Goal: Navigation & Orientation: Understand site structure

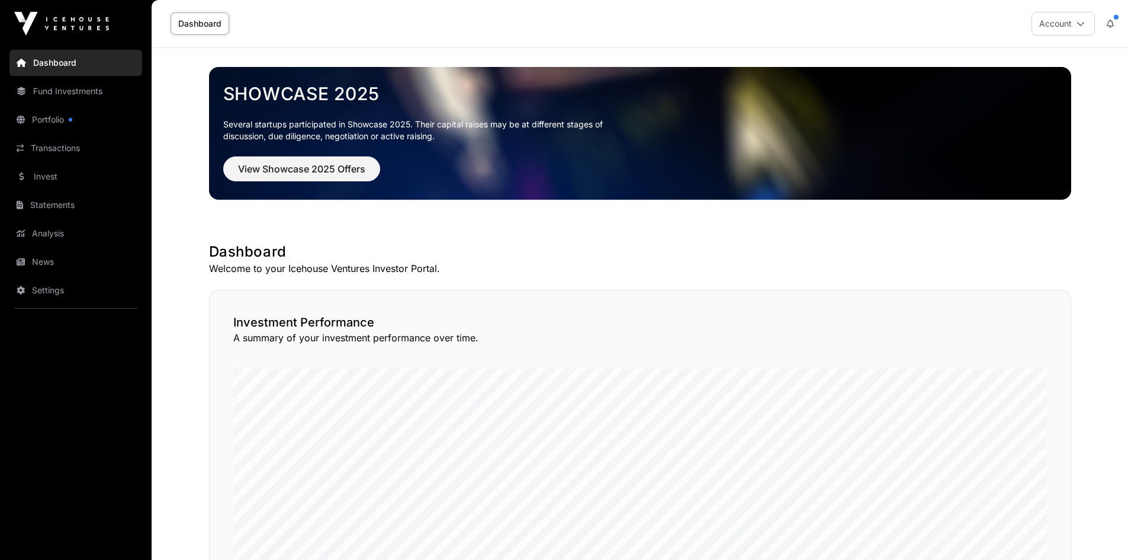
click at [61, 123] on link "Portfolio" at bounding box center [75, 120] width 133 height 26
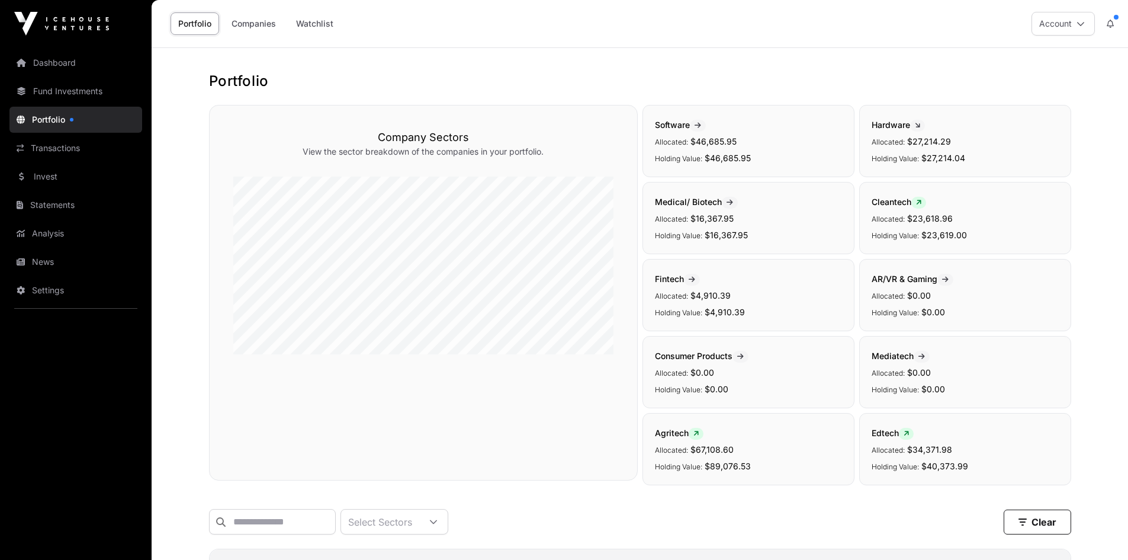
click at [1070, 27] on button "Account" at bounding box center [1063, 24] width 63 height 24
click at [643, 88] on h1 "Portfolio" at bounding box center [640, 81] width 862 height 19
click at [78, 98] on link "Fund Investments" at bounding box center [75, 91] width 133 height 26
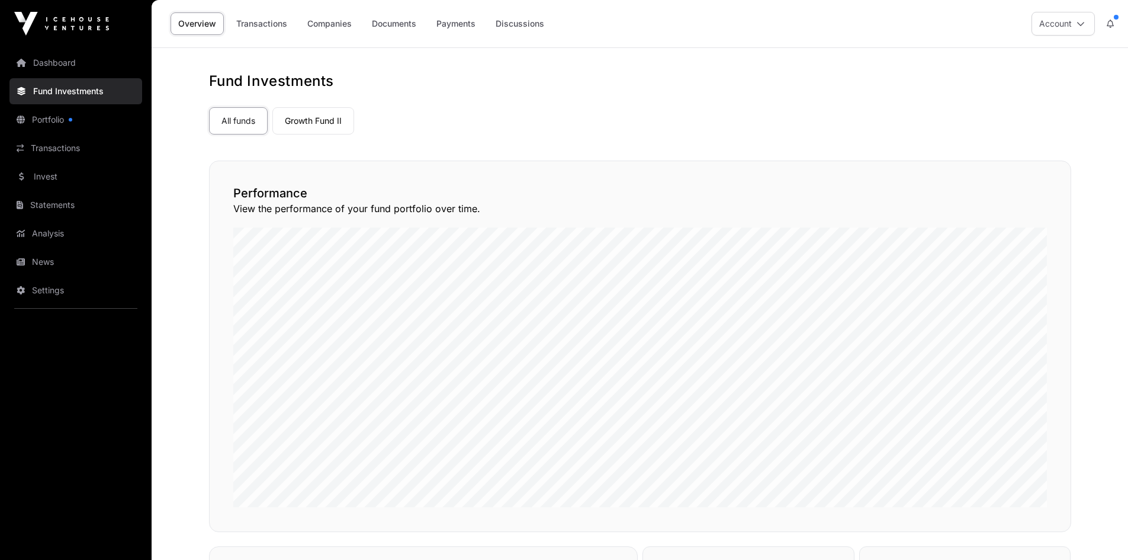
click at [335, 117] on link "Growth Fund II" at bounding box center [313, 120] width 82 height 27
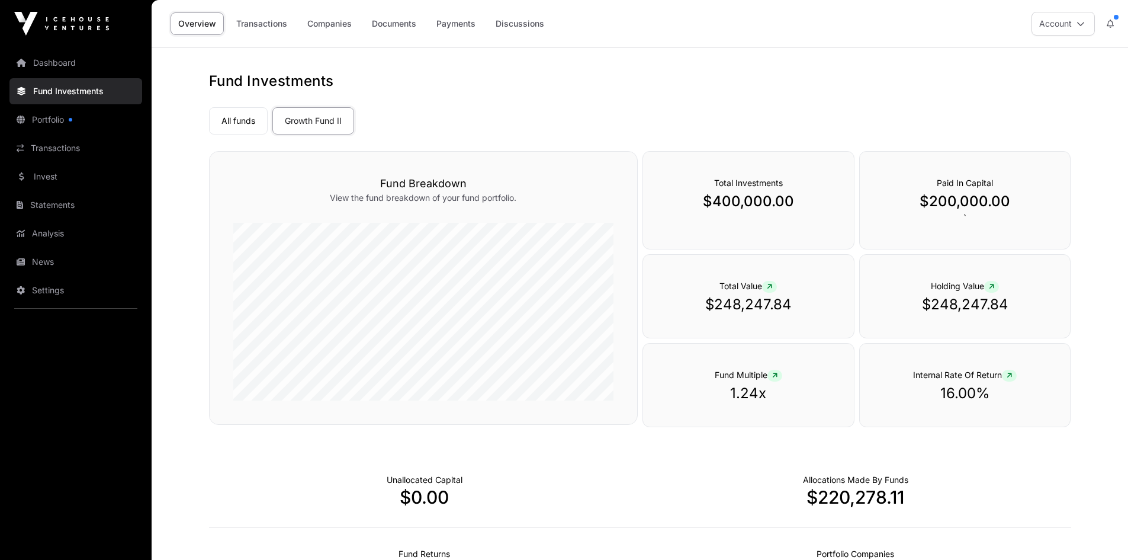
click at [43, 209] on link "Statements" at bounding box center [75, 205] width 133 height 26
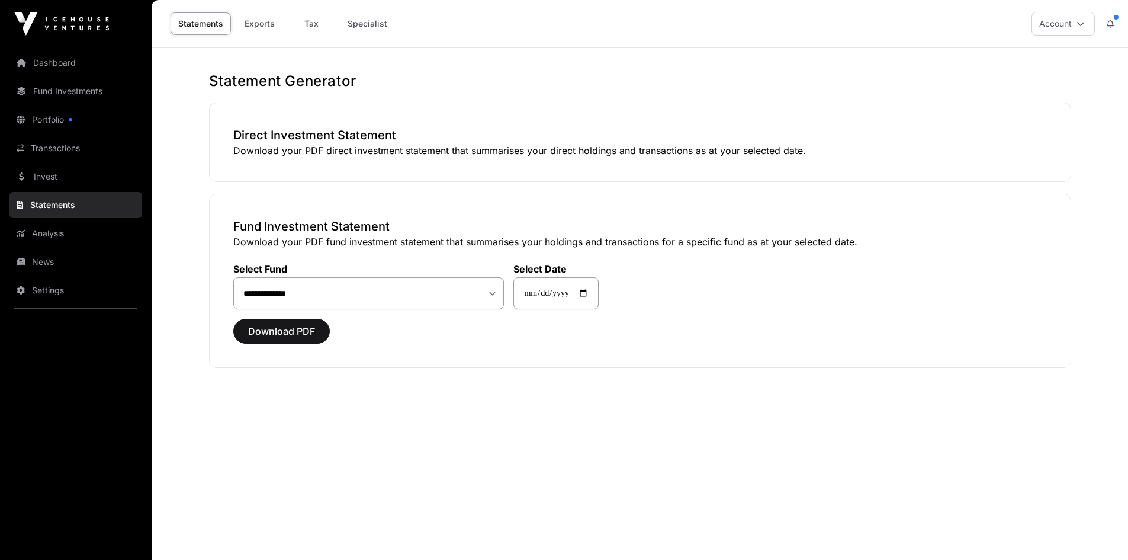
click at [50, 233] on link "Analysis" at bounding box center [75, 233] width 133 height 26
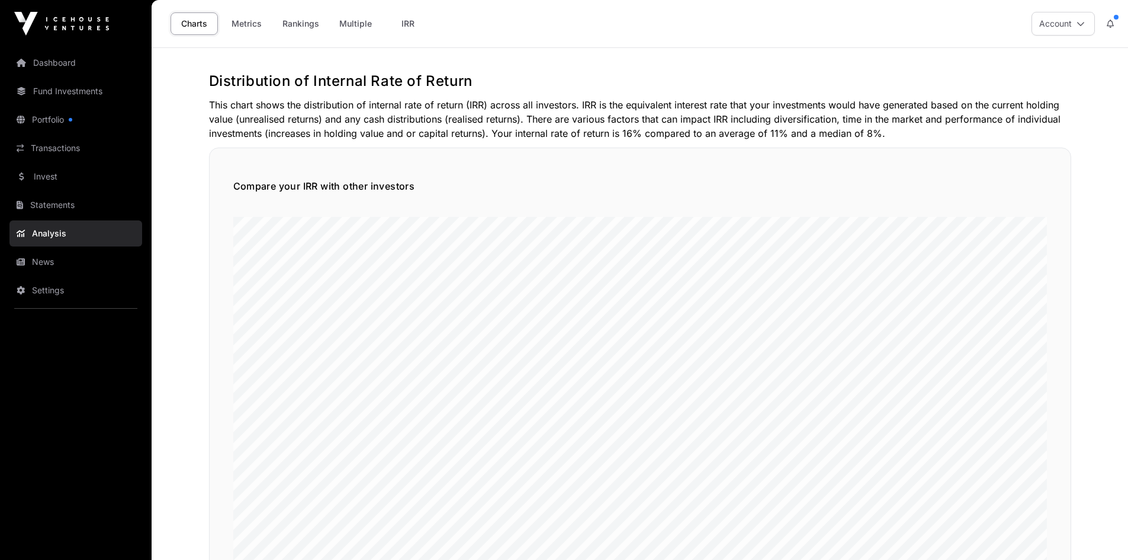
click at [69, 63] on link "Dashboard" at bounding box center [75, 63] width 133 height 26
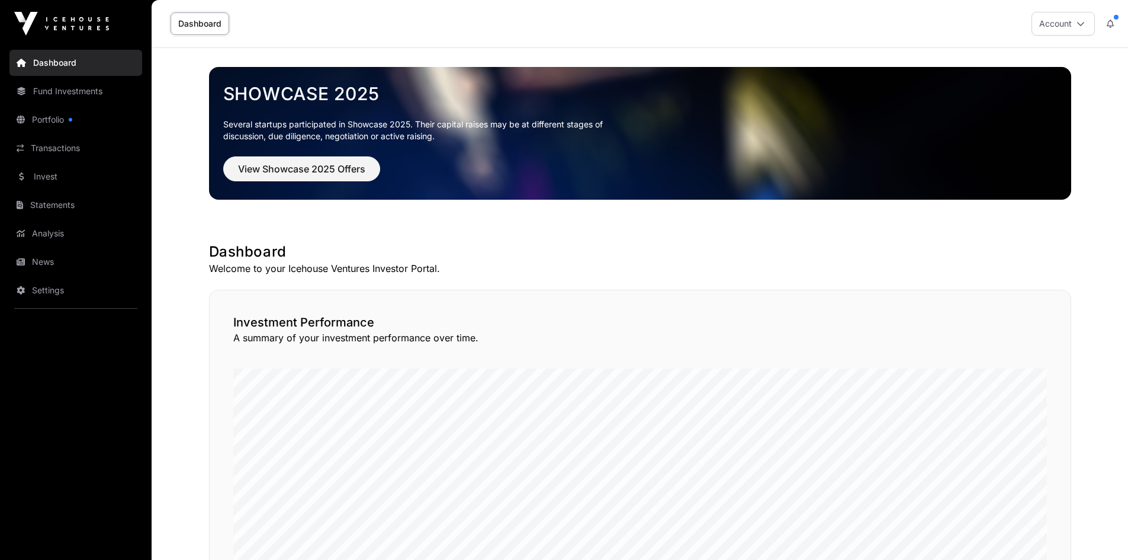
click at [203, 13] on link "Dashboard" at bounding box center [200, 23] width 59 height 23
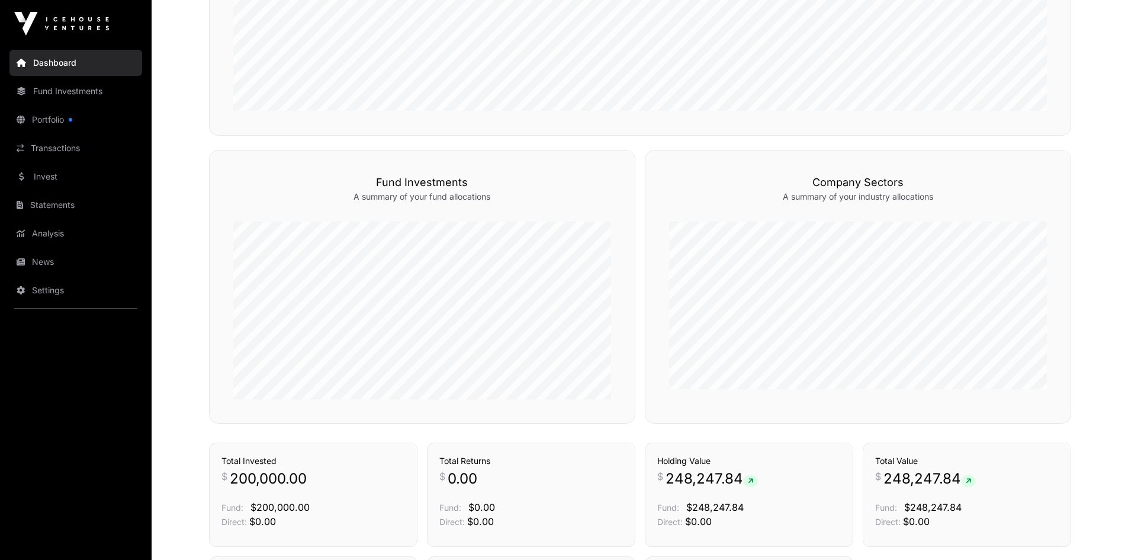
scroll to position [323, 0]
